Goal: Check status: Check status

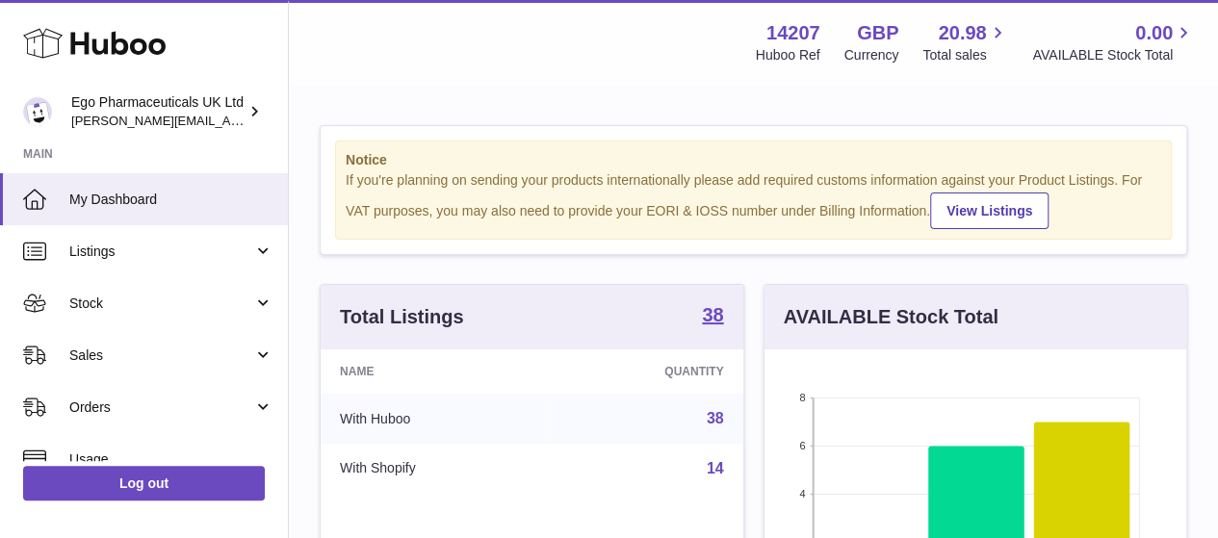
scroll to position [300, 422]
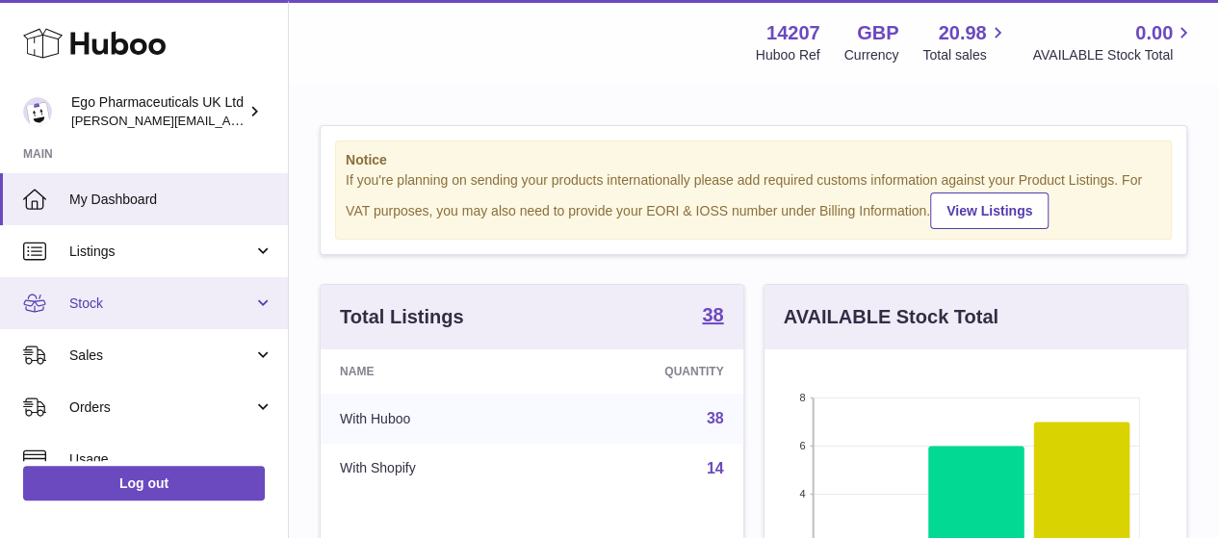
click at [246, 307] on span "Stock" at bounding box center [161, 304] width 184 height 18
click at [263, 299] on link "Stock" at bounding box center [144, 303] width 288 height 52
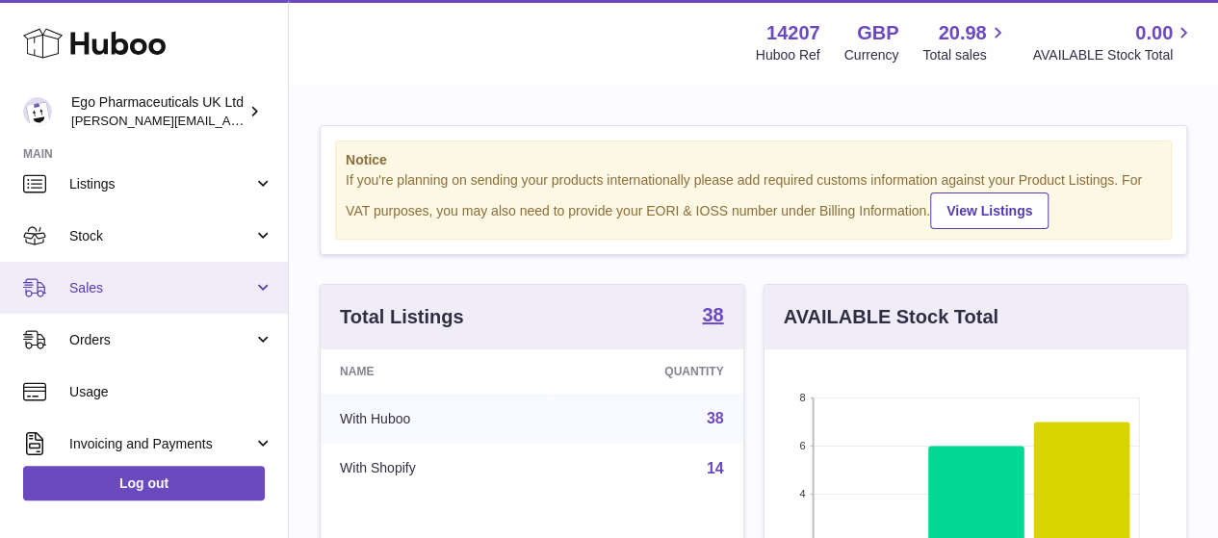
scroll to position [68, 0]
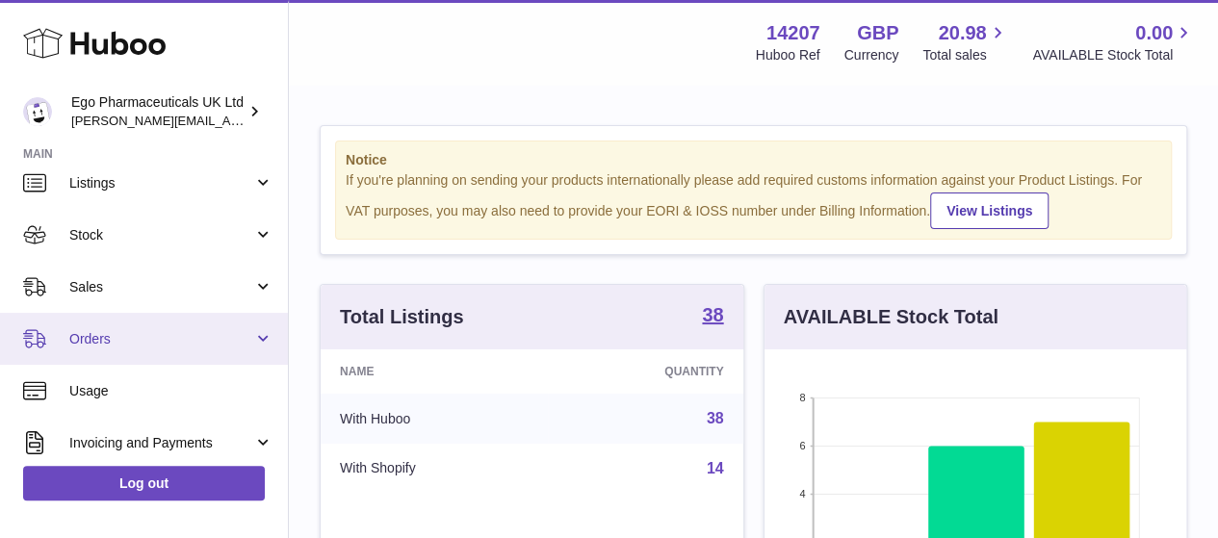
click at [268, 334] on link "Orders" at bounding box center [144, 339] width 288 height 52
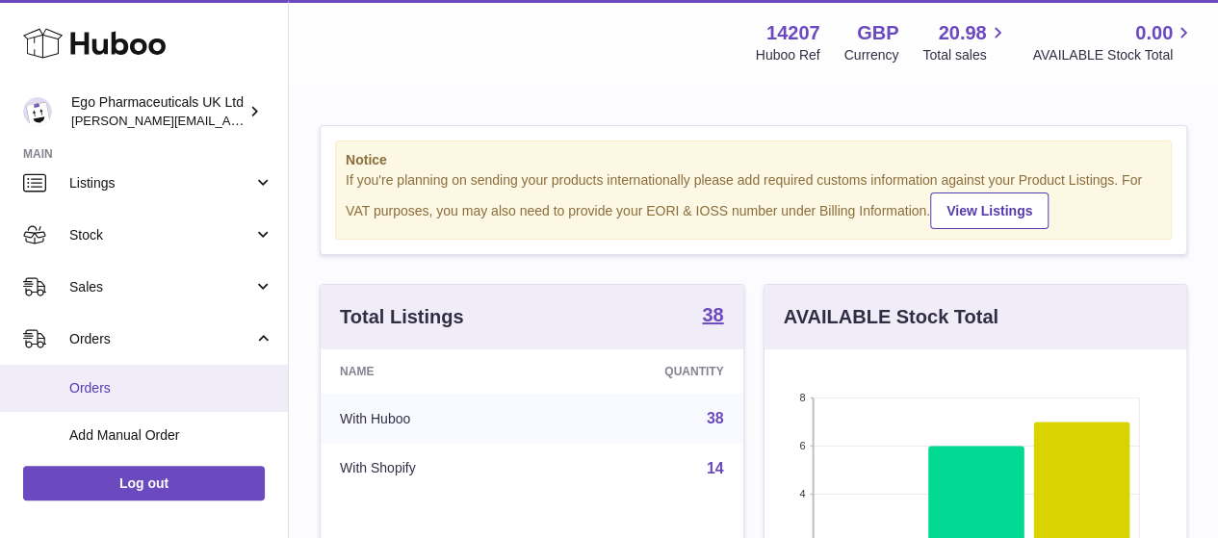
click at [85, 386] on span "Orders" at bounding box center [171, 388] width 204 height 18
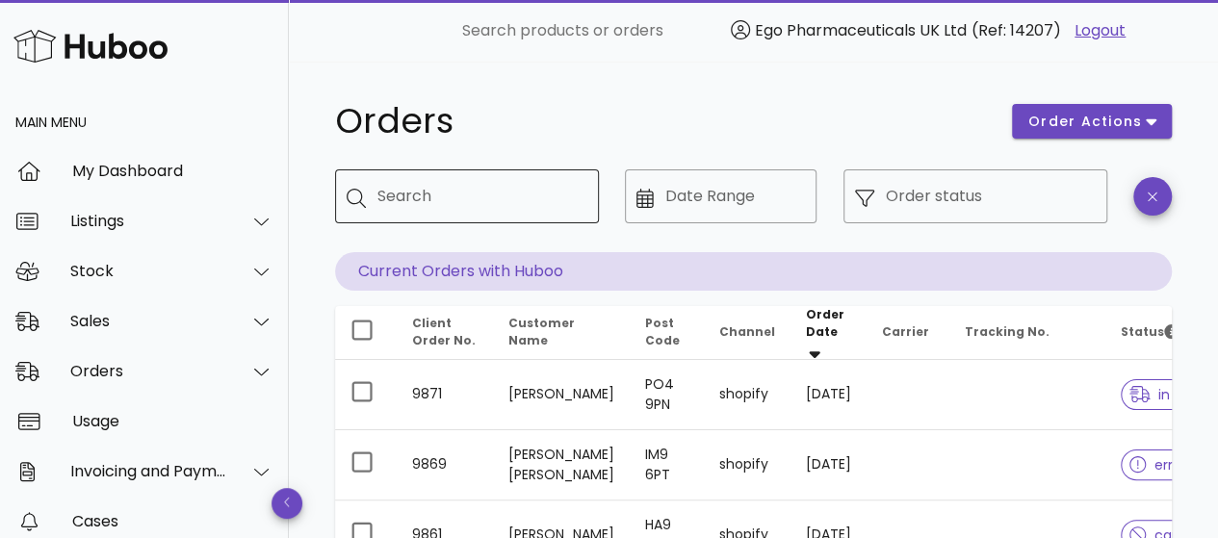
click at [497, 205] on input "Search" at bounding box center [480, 196] width 206 height 31
paste input "****"
type input "****"
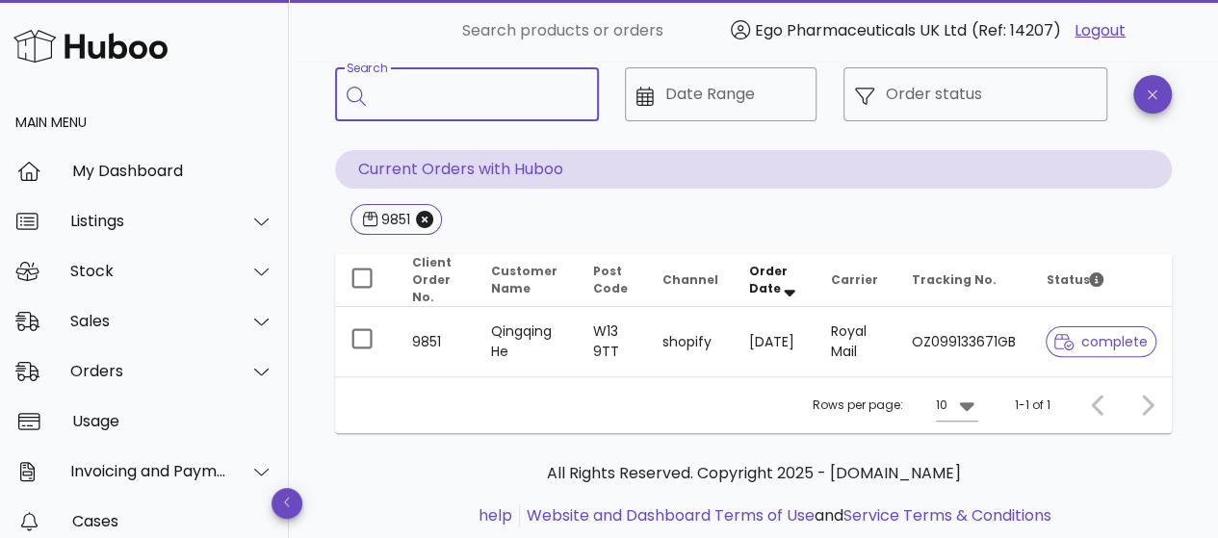
click at [676, 340] on td "shopify" at bounding box center [690, 341] width 87 height 69
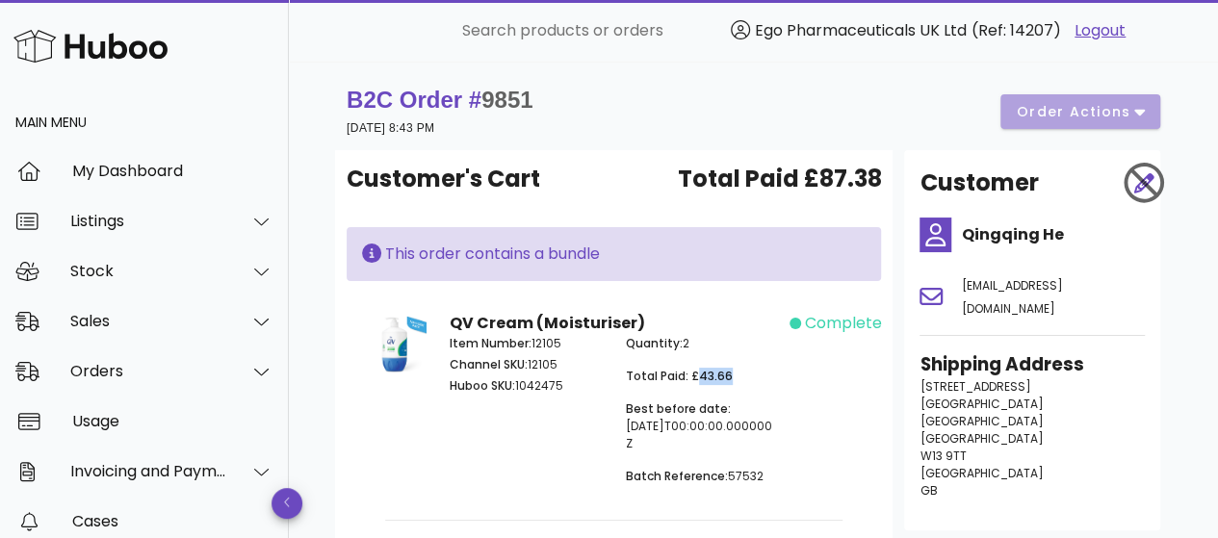
drag, startPoint x: 696, startPoint y: 375, endPoint x: 727, endPoint y: 375, distance: 30.8
click at [727, 375] on span "Total Paid: £43.66" at bounding box center [679, 376] width 107 height 16
copy span "43.66"
drag, startPoint x: 492, startPoint y: 100, endPoint x: 543, endPoint y: 101, distance: 51.0
click at [543, 101] on div "B2C Order # 9851 30 September 2025 at 8:43 PM order actions" at bounding box center [754, 112] width 814 height 54
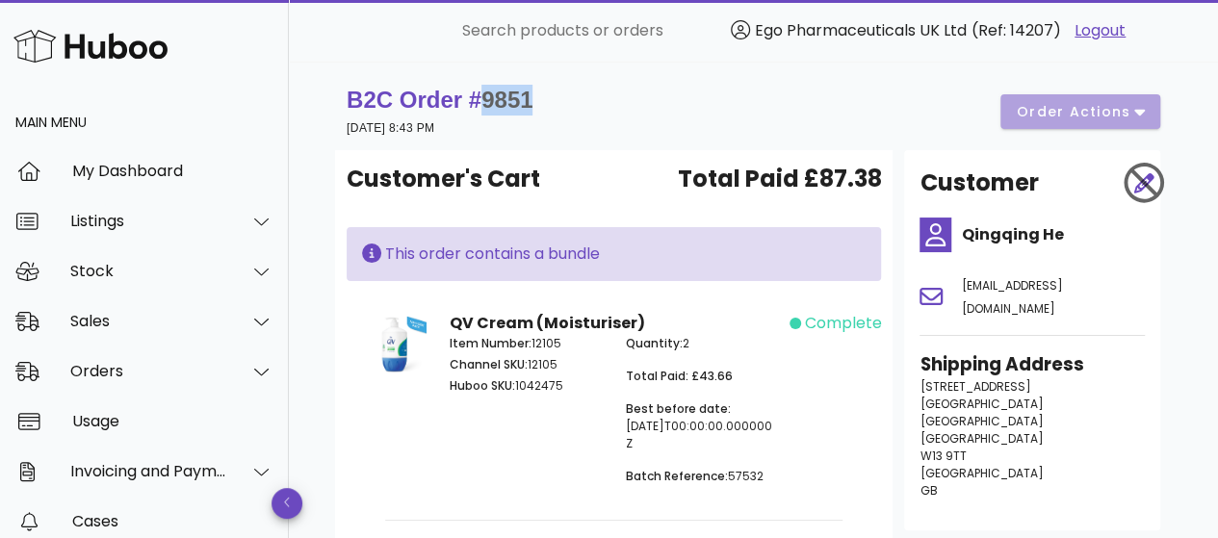
copy span "9851"
click at [695, 376] on span "Total Paid: £43.66" at bounding box center [679, 376] width 107 height 16
drag, startPoint x: 697, startPoint y: 376, endPoint x: 729, endPoint y: 377, distance: 31.8
click at [729, 377] on p "Total Paid: £43.66" at bounding box center [702, 376] width 152 height 17
copy span "43.66"
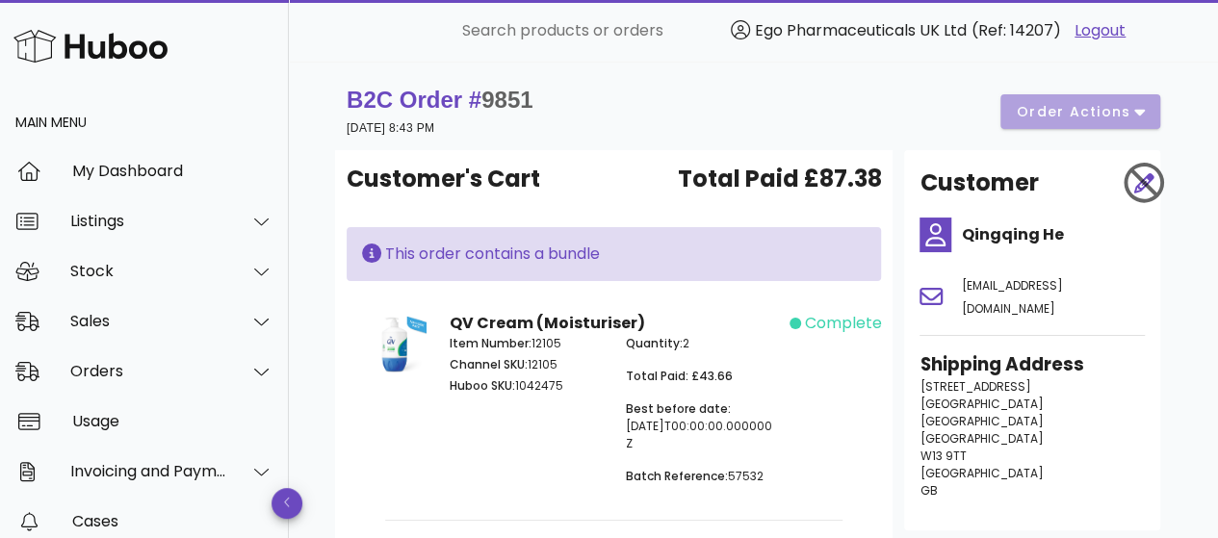
click at [545, 367] on p "Channel SKU: 12105" at bounding box center [526, 364] width 152 height 17
copy p "12105"
drag, startPoint x: 1005, startPoint y: 238, endPoint x: 969, endPoint y: 242, distance: 36.8
click at [1042, 232] on h4 "Qingqing He" at bounding box center [1053, 234] width 184 height 23
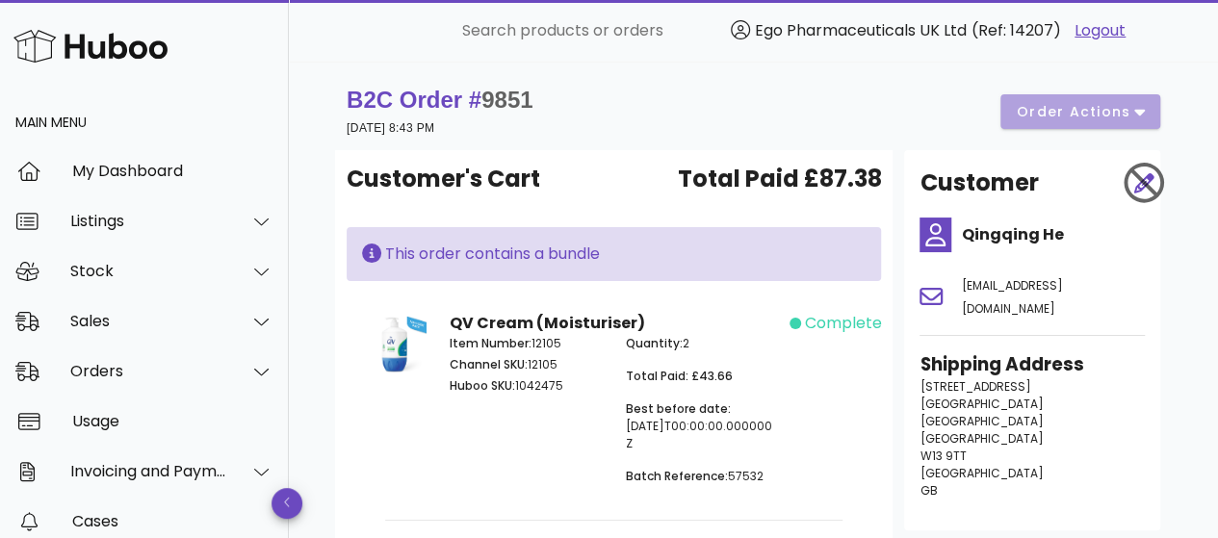
click at [963, 236] on h4 "Qingqing He" at bounding box center [1053, 234] width 184 height 23
drag, startPoint x: 963, startPoint y: 234, endPoint x: 1061, endPoint y: 236, distance: 98.2
click at [1061, 234] on h4 "Qingqing He" at bounding box center [1053, 234] width 184 height 23
copy h4 "Qingqing He"
click at [920, 378] on span "57 Salisbury Road" at bounding box center [974, 386] width 111 height 16
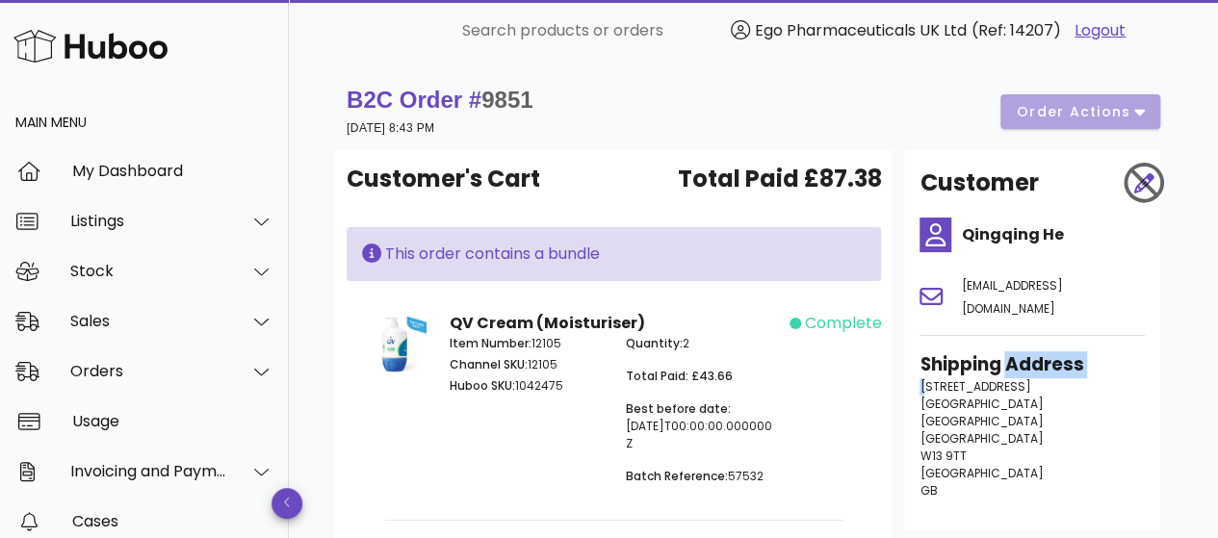
drag, startPoint x: 973, startPoint y: 351, endPoint x: 989, endPoint y: 369, distance: 23.2
click at [1005, 351] on div "Shipping Address 57 Salisbury Road London England London W13 9TT United Kingdom…" at bounding box center [1032, 433] width 248 height 187
drag, startPoint x: 988, startPoint y: 368, endPoint x: 921, endPoint y: 391, distance: 70.3
click at [986, 378] on span "57 Salisbury Road" at bounding box center [974, 386] width 111 height 16
drag, startPoint x: 922, startPoint y: 364, endPoint x: 1034, endPoint y: 361, distance: 111.7
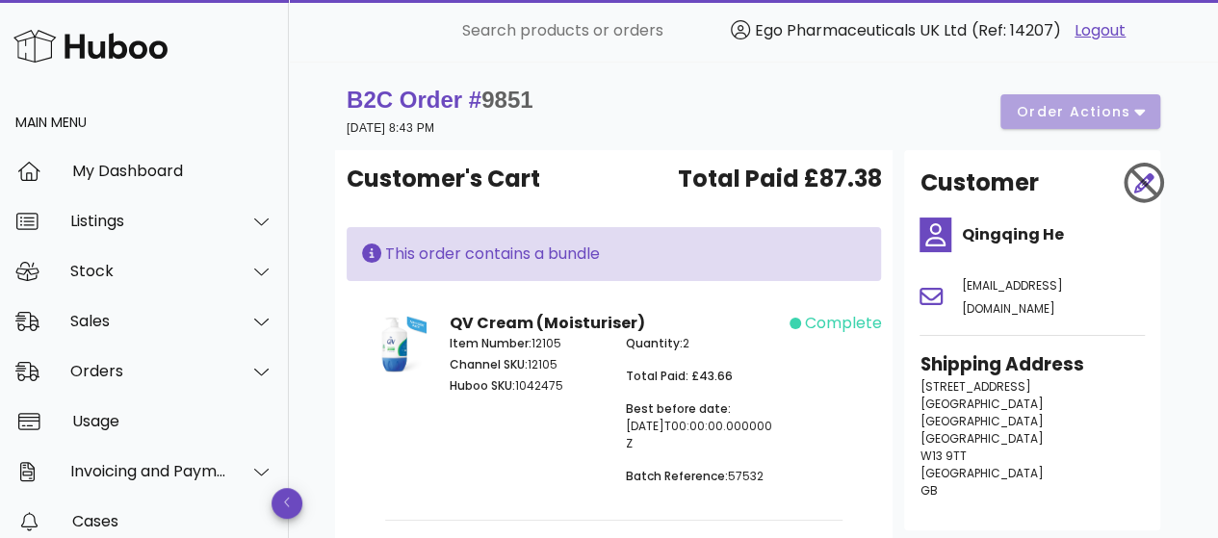
click at [1034, 378] on p "57 Salisbury Road London England London W13 9TT United Kingdom GB" at bounding box center [1031, 438] width 225 height 121
copy span "57 Salisbury Road"
click at [940, 396] on span "London" at bounding box center [980, 404] width 123 height 16
copy span "London"
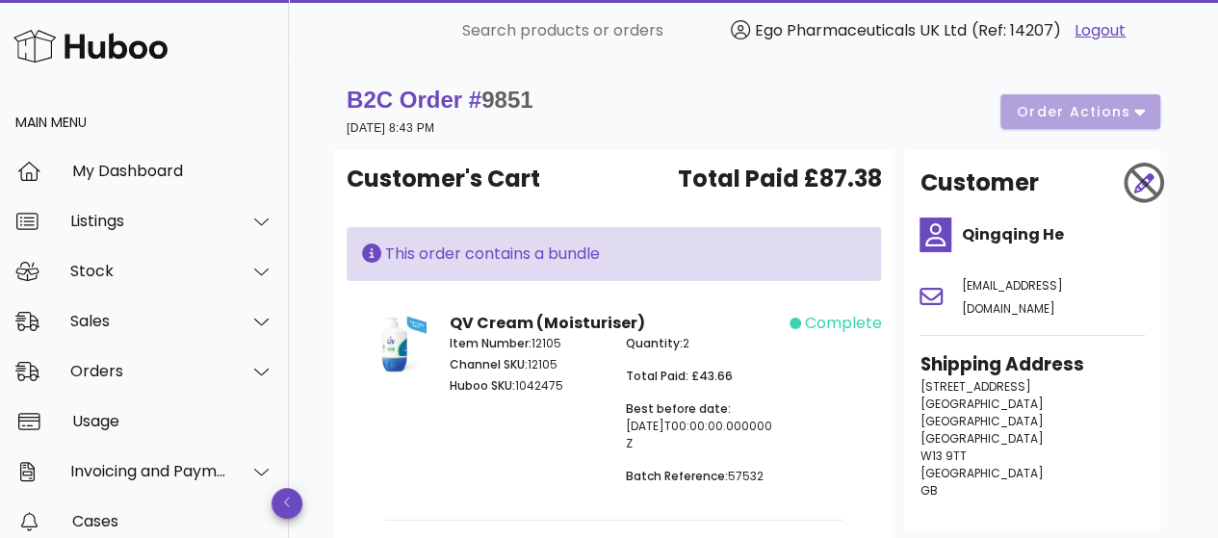
click at [685, 129] on div "B2C Order # 9851 30 September 2025 at 8:43 PM order actions" at bounding box center [754, 112] width 814 height 54
